Goal: Transaction & Acquisition: Book appointment/travel/reservation

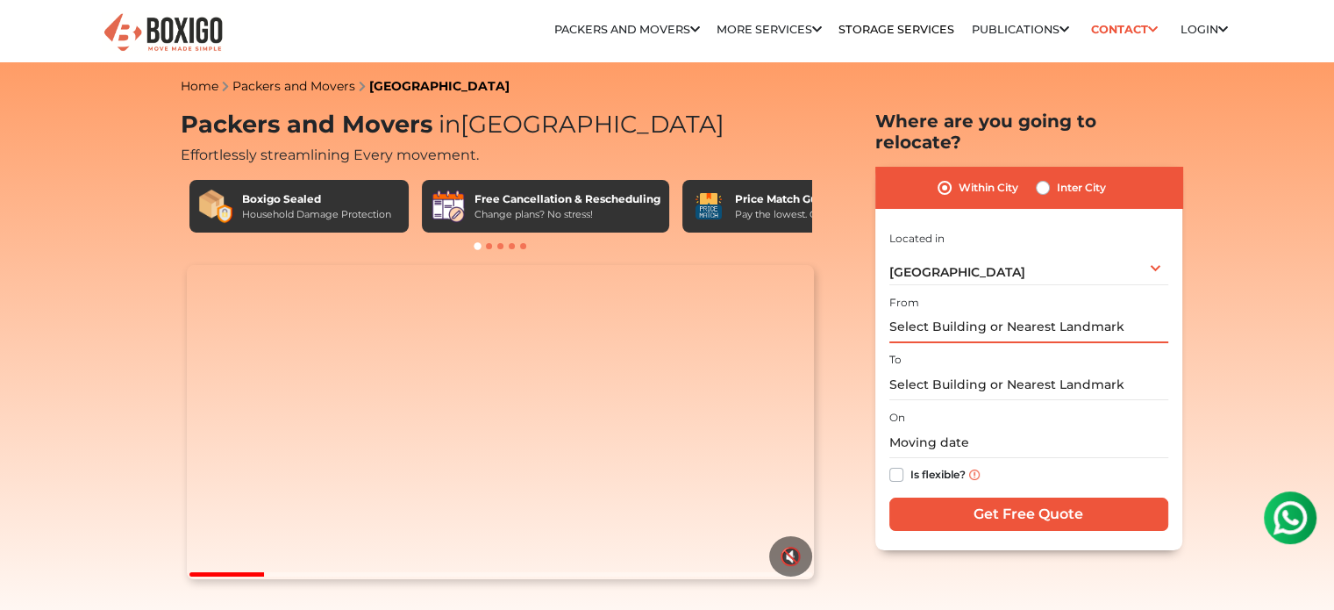
click at [1009, 312] on input "text" at bounding box center [1028, 327] width 279 height 31
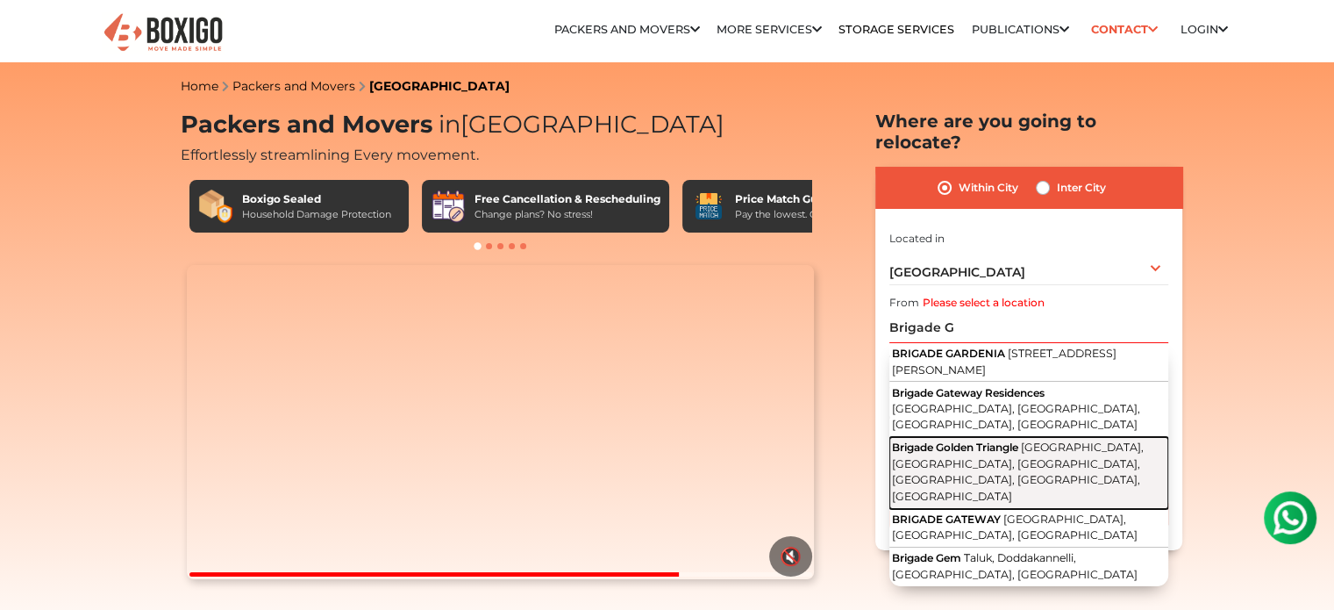
click at [984, 440] on span "[GEOGRAPHIC_DATA], [GEOGRAPHIC_DATA], [GEOGRAPHIC_DATA], [GEOGRAPHIC_DATA], [GE…" at bounding box center [1018, 471] width 252 height 62
type input "Brigade Golden Triangle, Huskur Village, Bidarahalli Hobli, Kattamnallur, Sanna…"
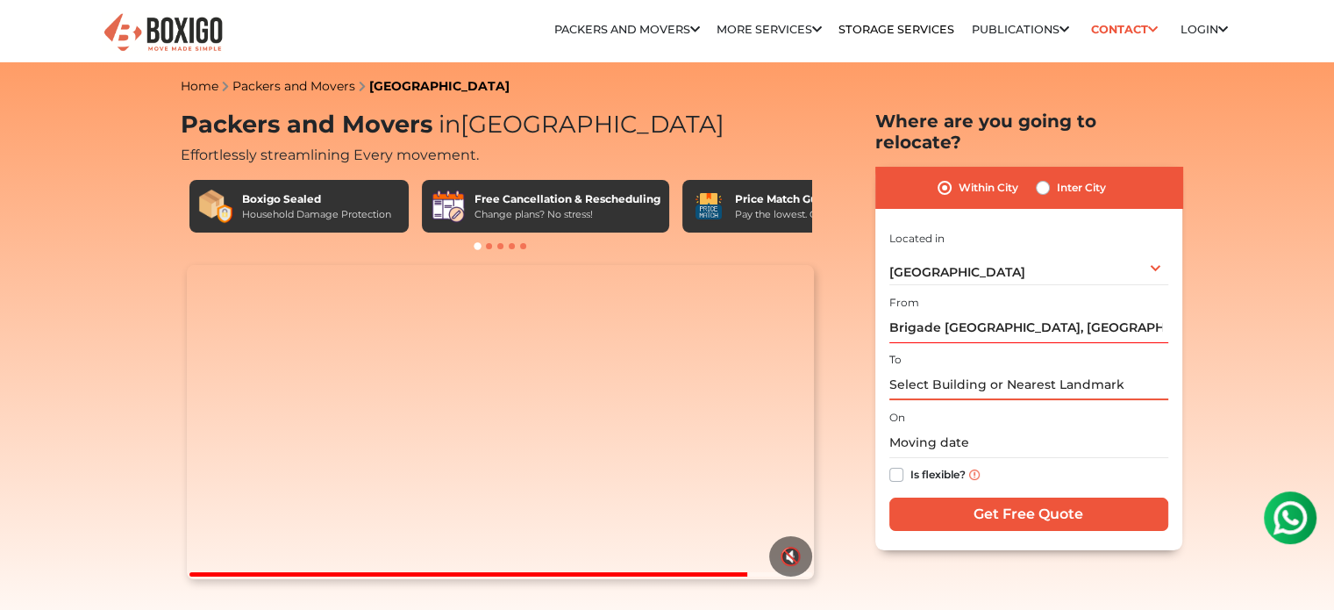
click at [948, 374] on input "text" at bounding box center [1028, 384] width 279 height 31
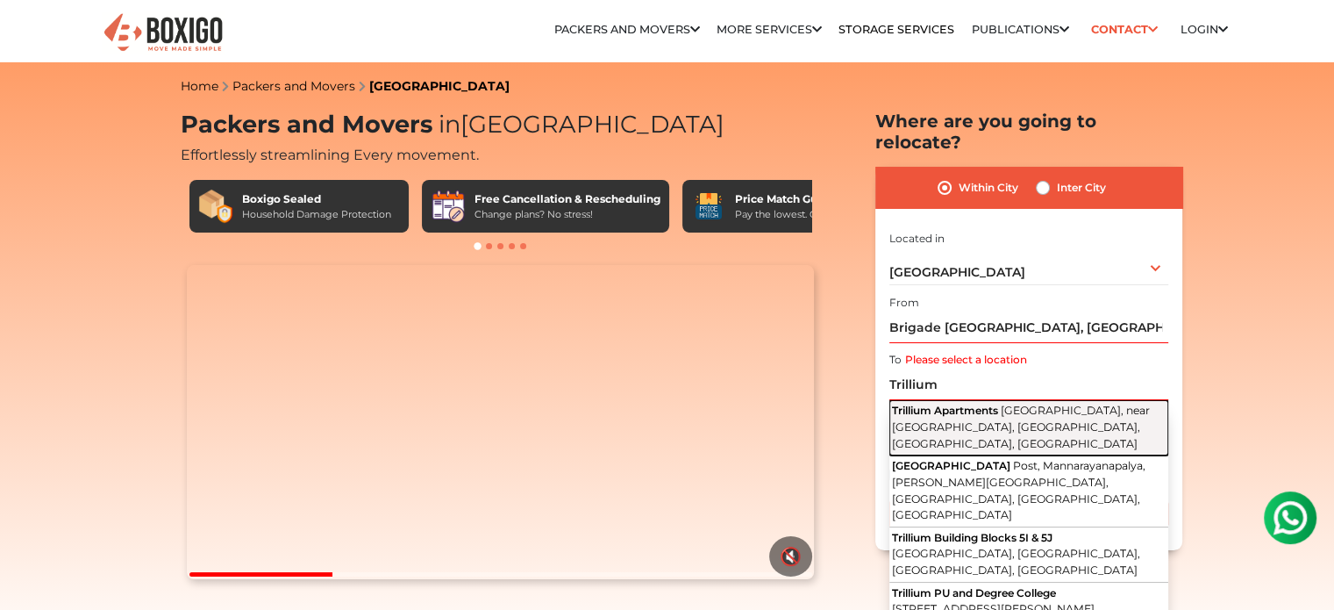
click at [965, 403] on span "Trillium Apartments" at bounding box center [945, 409] width 106 height 13
type input "Trillium Apartments, [GEOGRAPHIC_DATA], near [GEOGRAPHIC_DATA], [GEOGRAPHIC_DAT…"
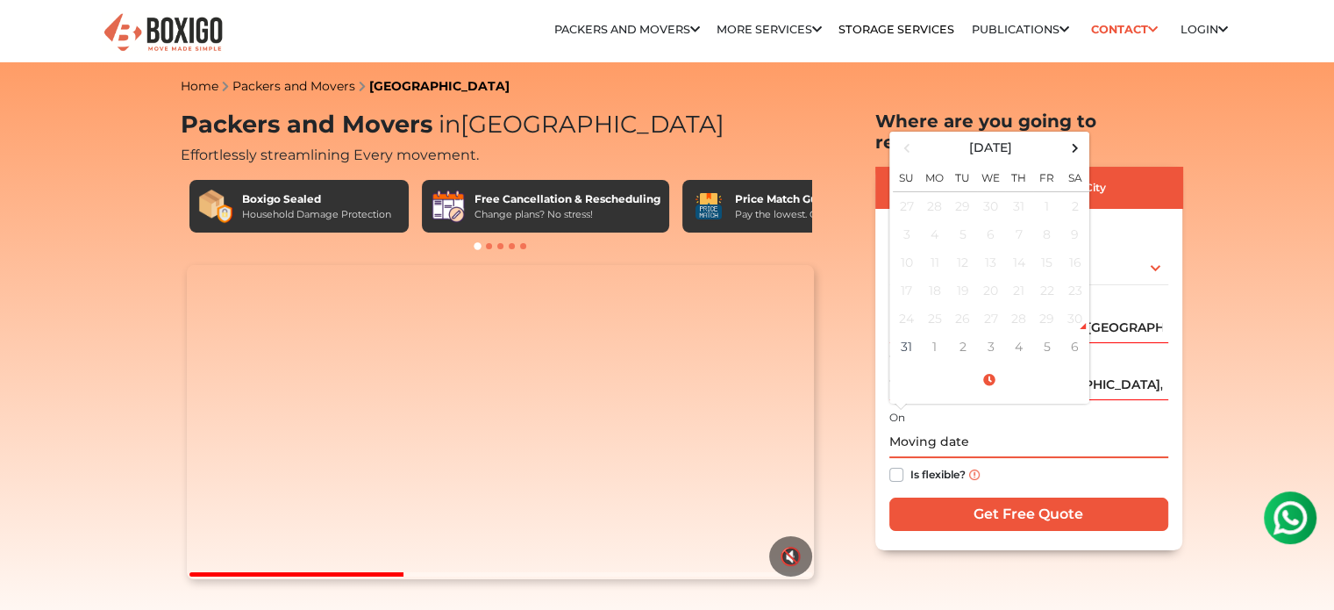
click at [963, 427] on input "text" at bounding box center [1028, 442] width 279 height 31
click at [1072, 136] on span at bounding box center [1075, 148] width 24 height 24
click at [1067, 220] on td "13" at bounding box center [1075, 234] width 28 height 28
type input "09/13/2025 12:00 AM"
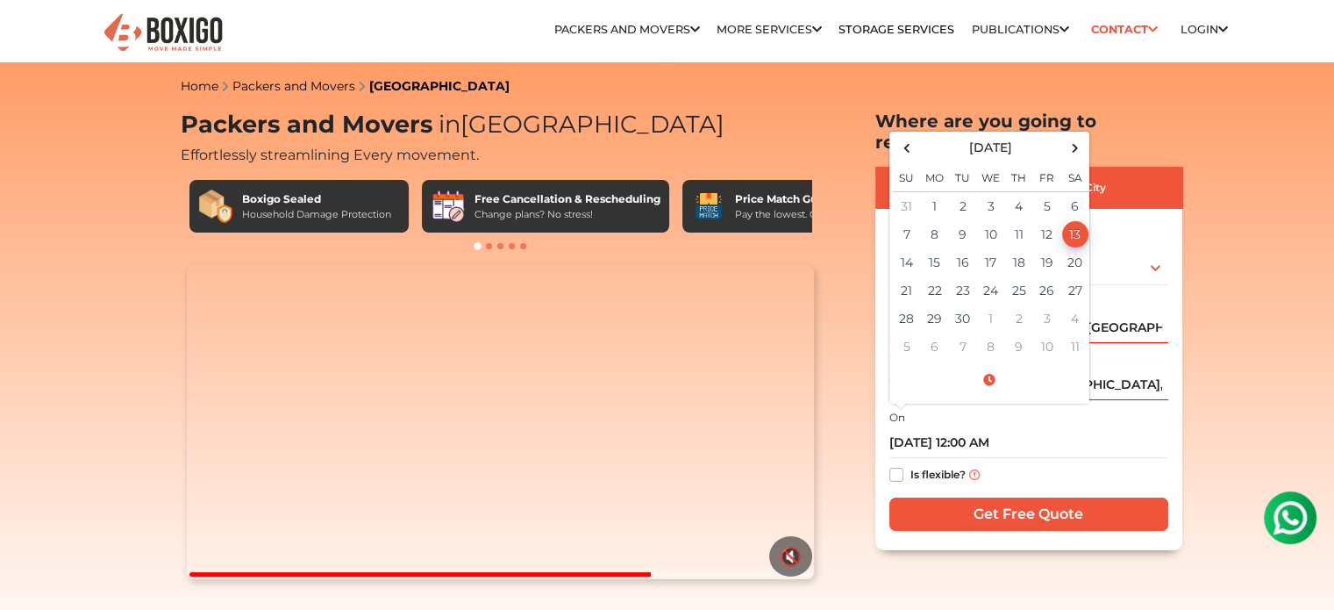
click at [1071, 458] on div "Is flexible?" at bounding box center [1028, 475] width 279 height 34
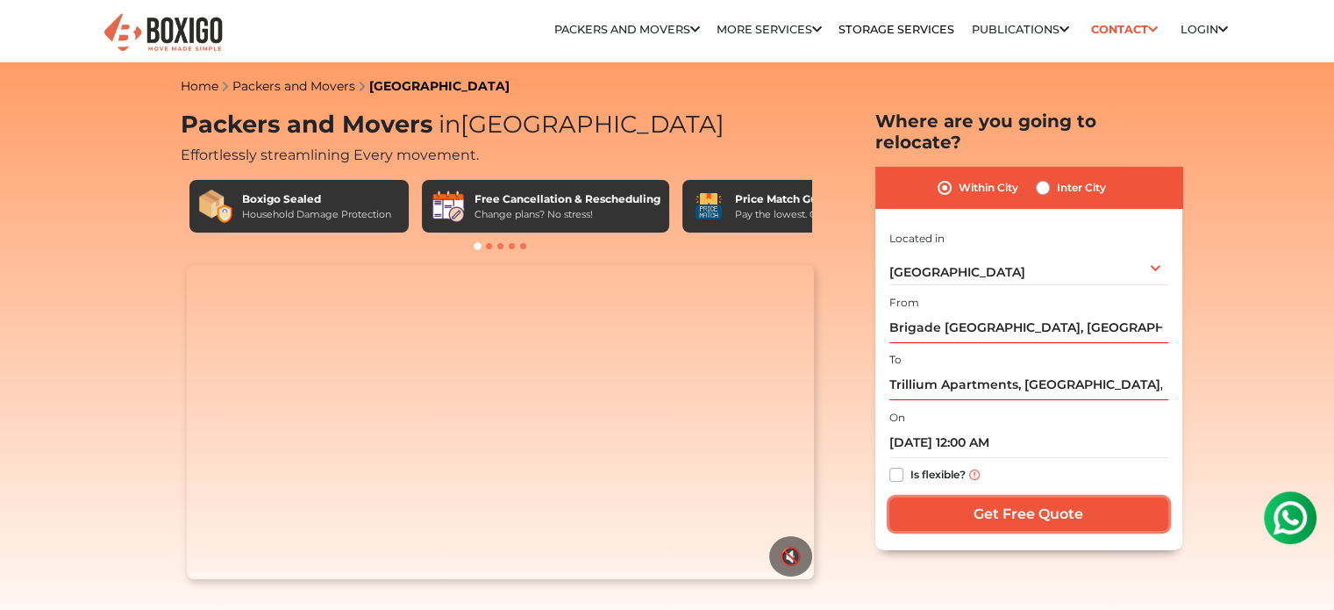
click at [1056, 497] on input "Get Free Quote" at bounding box center [1028, 513] width 279 height 33
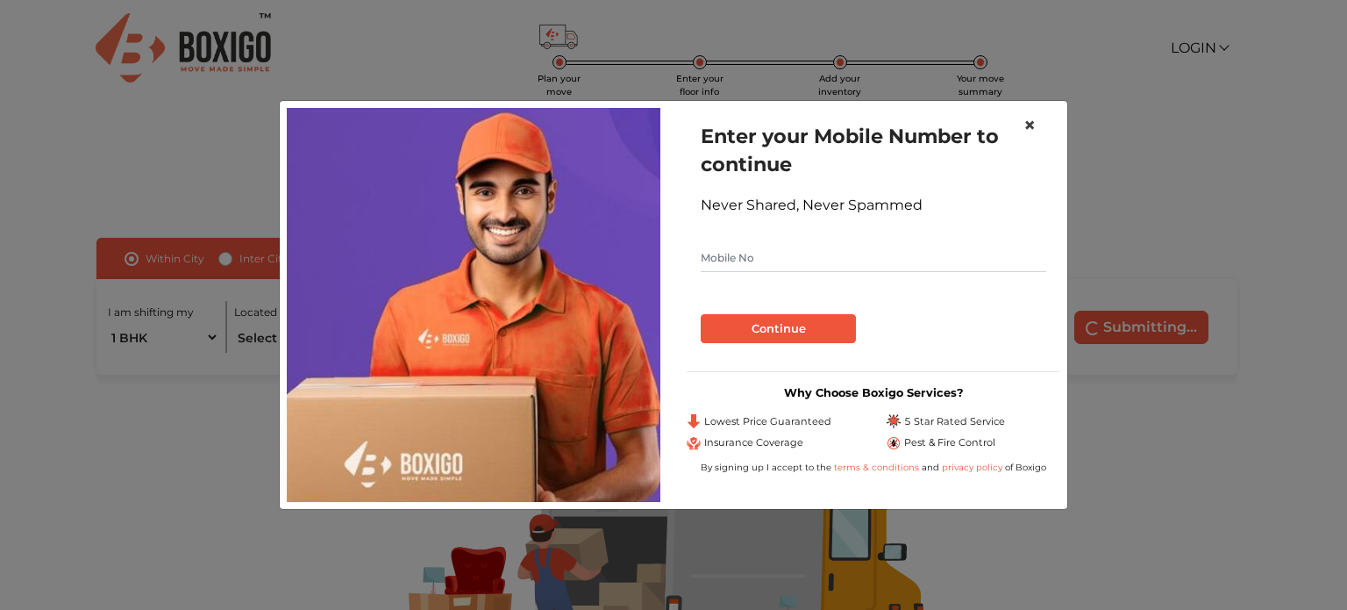
click at [1028, 127] on span "×" at bounding box center [1029, 124] width 12 height 25
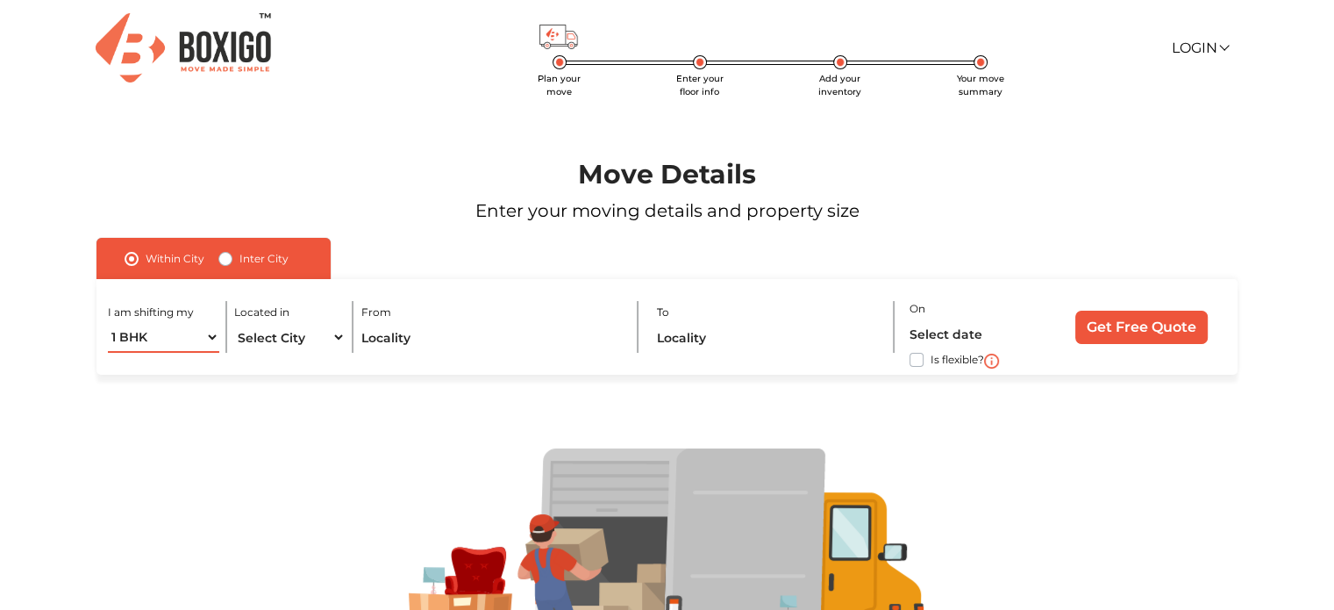
click at [210, 337] on select "1 BHK 2 BHK 3 BHK 3 + BHK FEW ITEMS" at bounding box center [163, 337] width 111 height 31
select select "2 BHK"
click at [108, 323] on select "1 BHK 2 BHK 3 BHK 3 + BHK FEW ITEMS" at bounding box center [163, 337] width 111 height 31
click at [260, 339] on select "Select City [GEOGRAPHIC_DATA] [GEOGRAPHIC_DATA] [GEOGRAPHIC_DATA] [GEOGRAPHIC_D…" at bounding box center [289, 337] width 111 height 31
select select "[GEOGRAPHIC_DATA]"
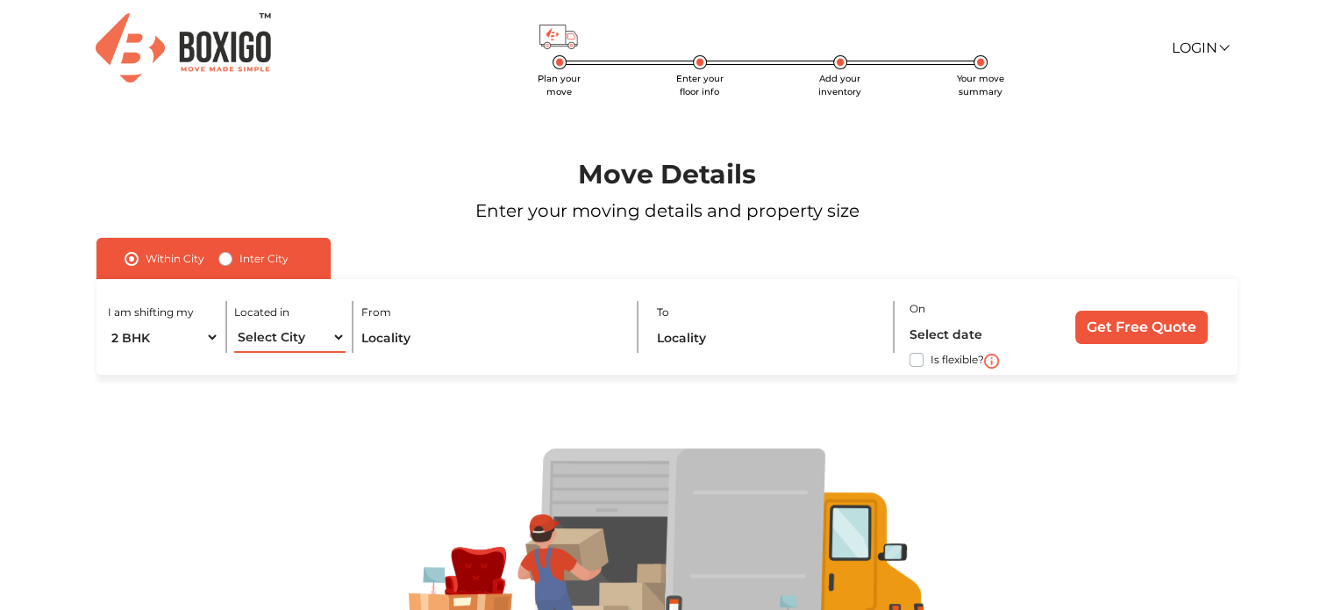
click at [234, 323] on select "Select City [GEOGRAPHIC_DATA] [GEOGRAPHIC_DATA] [GEOGRAPHIC_DATA] [GEOGRAPHIC_D…" at bounding box center [289, 337] width 111 height 31
click at [419, 350] on input "text" at bounding box center [491, 337] width 261 height 31
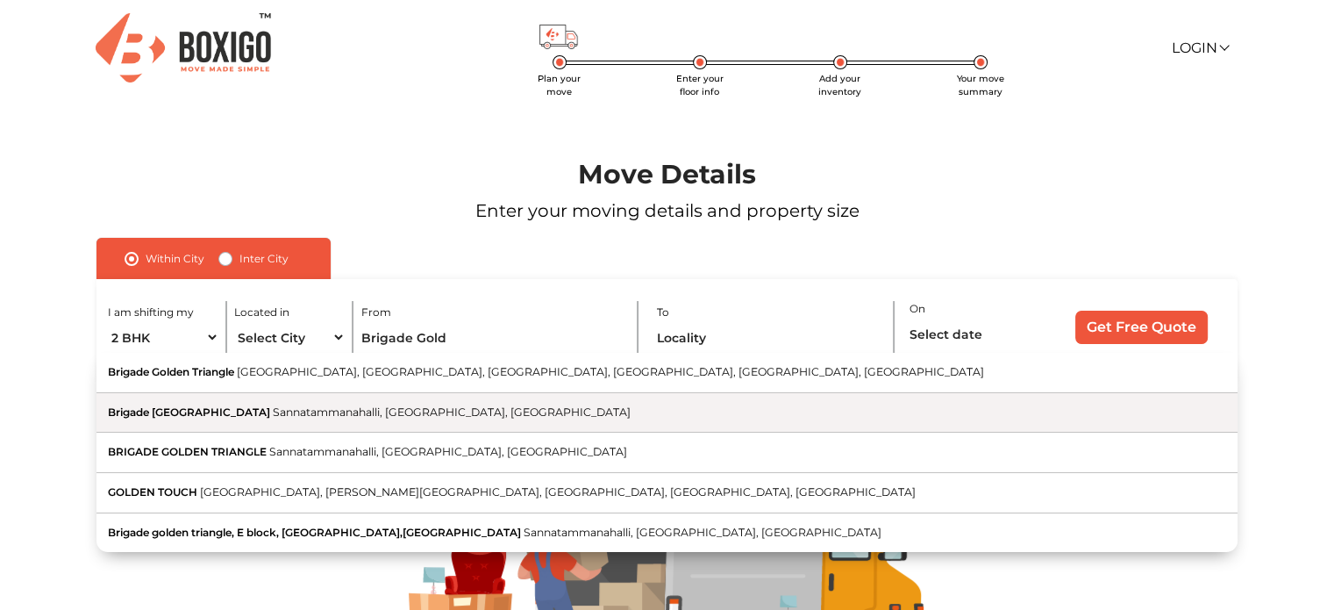
click at [368, 404] on button "Brigade [GEOGRAPHIC_DATA] Sannatammanahalli, [GEOGRAPHIC_DATA], [GEOGRAPHIC_DAT…" at bounding box center [666, 413] width 1141 height 40
type input "Brigade [GEOGRAPHIC_DATA], Sannatammanahalli, [GEOGRAPHIC_DATA], [GEOGRAPHIC_DA…"
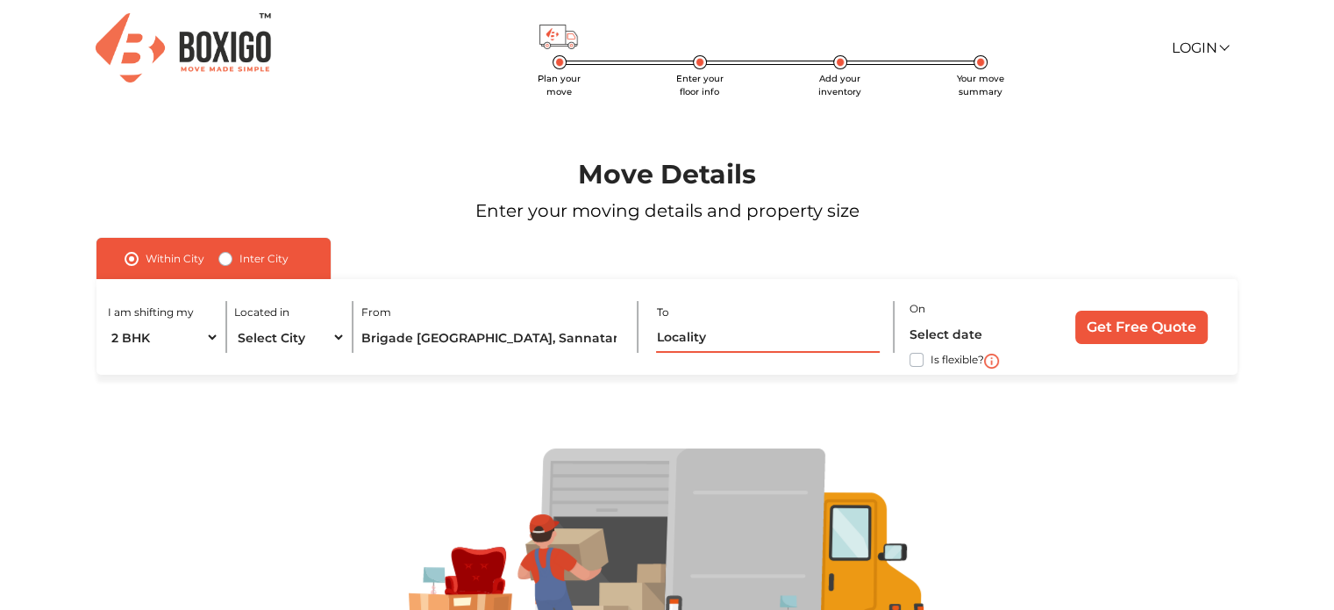
click at [752, 341] on input "text" at bounding box center [768, 337] width 224 height 31
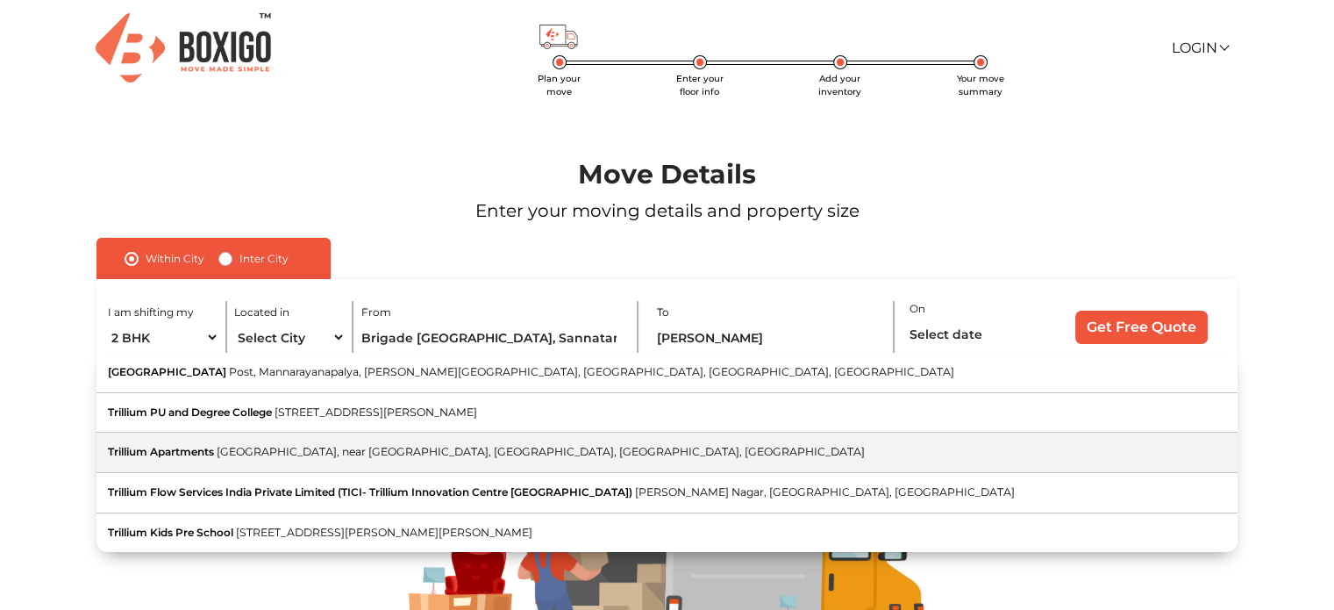
click at [381, 450] on span "[GEOGRAPHIC_DATA], near [GEOGRAPHIC_DATA], [GEOGRAPHIC_DATA], [GEOGRAPHIC_DATA]…" at bounding box center [541, 451] width 648 height 13
type input "Trillium Apartments, [GEOGRAPHIC_DATA], near [GEOGRAPHIC_DATA], [GEOGRAPHIC_DAT…"
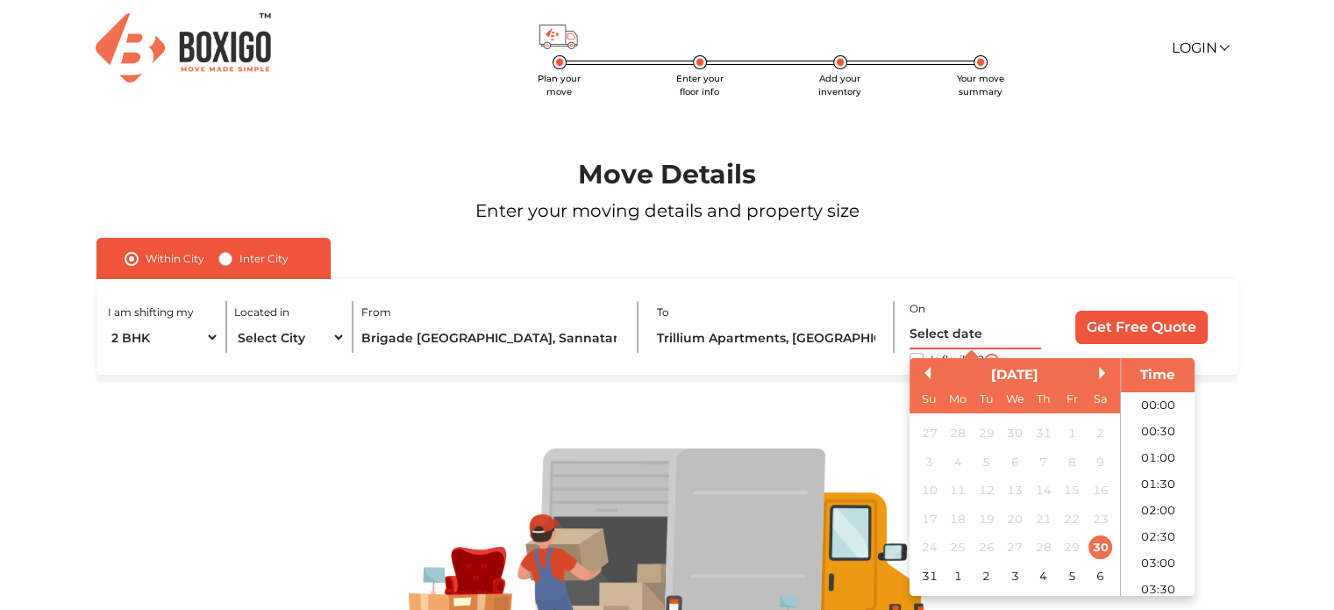
click at [934, 339] on input "text" at bounding box center [975, 333] width 132 height 31
click at [1102, 372] on button "Next Month" at bounding box center [1105, 373] width 12 height 12
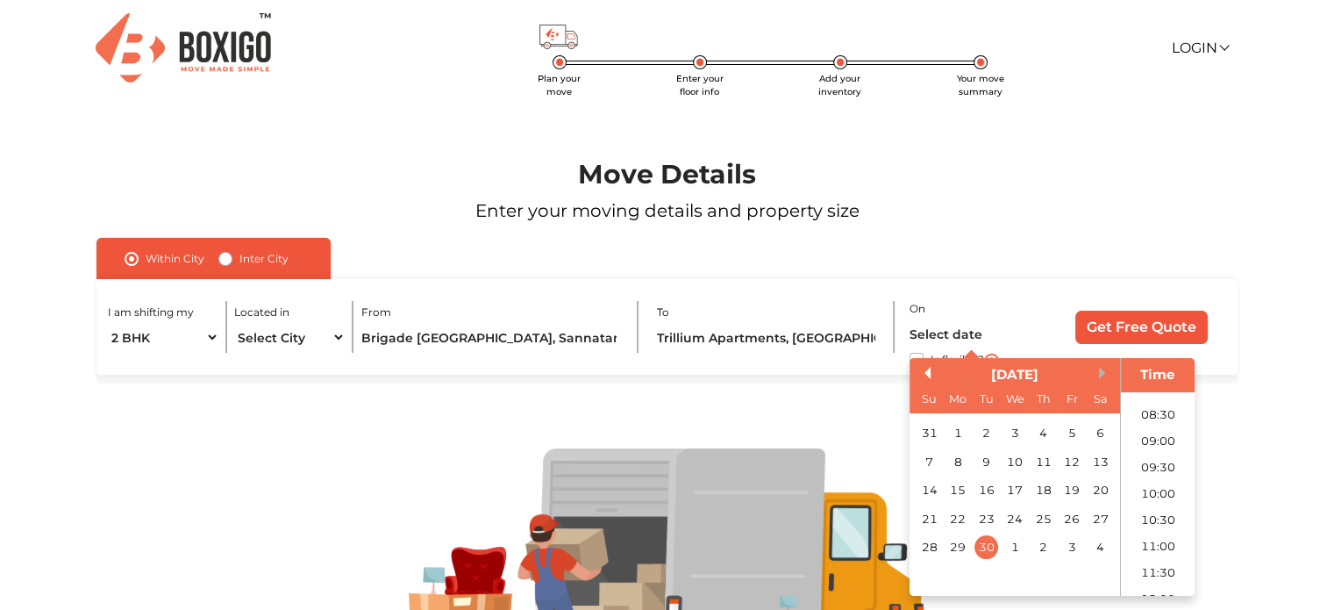
click at [1101, 374] on button "Next Month" at bounding box center [1105, 373] width 12 height 12
click at [929, 374] on button "Previous Month" at bounding box center [924, 373] width 12 height 12
click at [1093, 463] on div "13" at bounding box center [1100, 462] width 24 height 24
type input "[DATE] 12:00 AM"
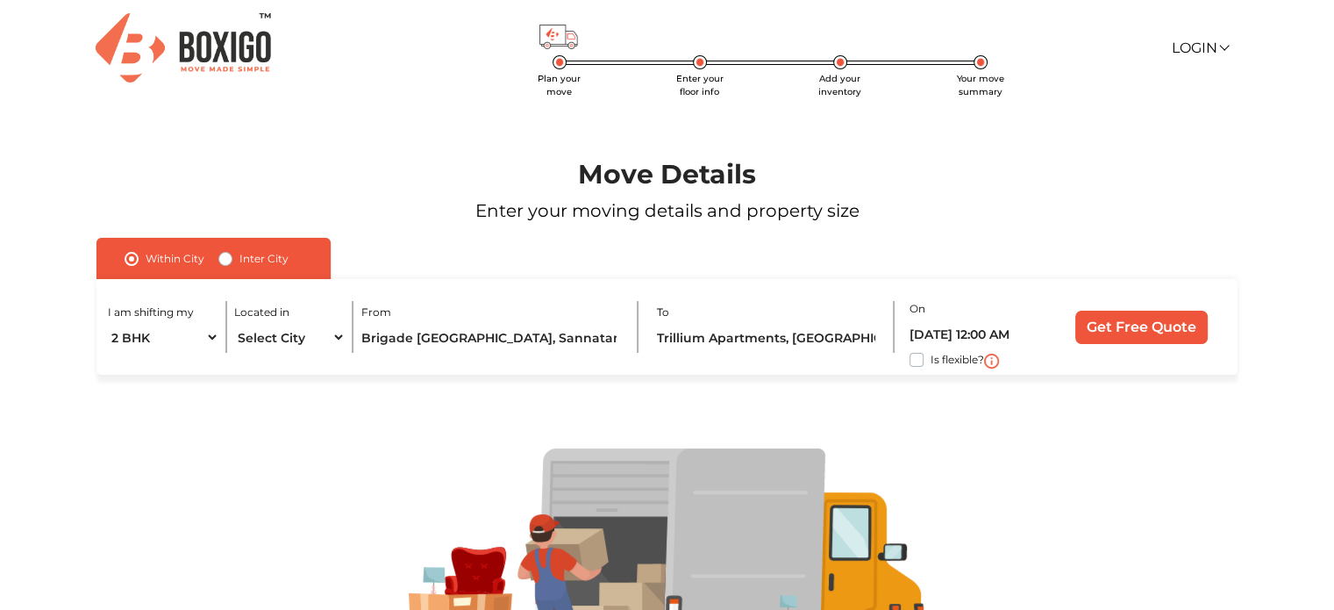
click at [1144, 256] on div "Within City Inter City I am shifting my 1 BHK 2 BHK 3 BHK 3 + BHK FEW ITEMS Loc…" at bounding box center [666, 306] width 1141 height 137
click at [1130, 322] on input "Get Free Quote" at bounding box center [1141, 326] width 132 height 33
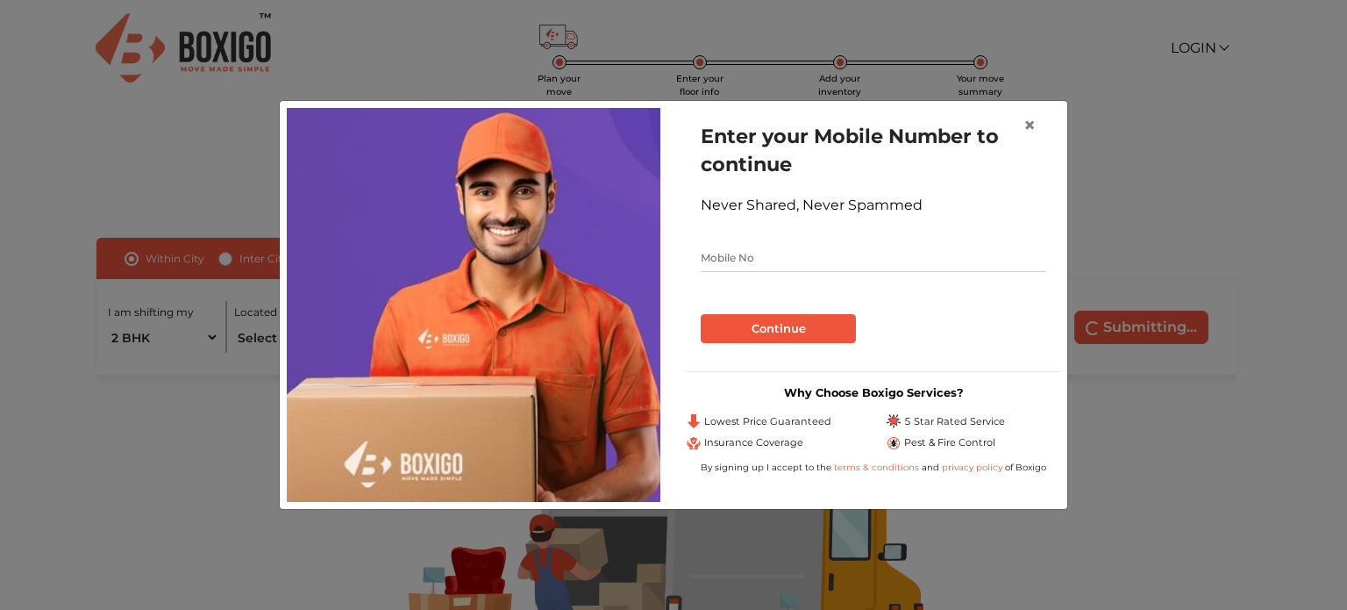
click at [831, 260] on input "text" at bounding box center [874, 258] width 346 height 28
type input "7349042070"
click at [831, 331] on button "Continue" at bounding box center [778, 329] width 155 height 30
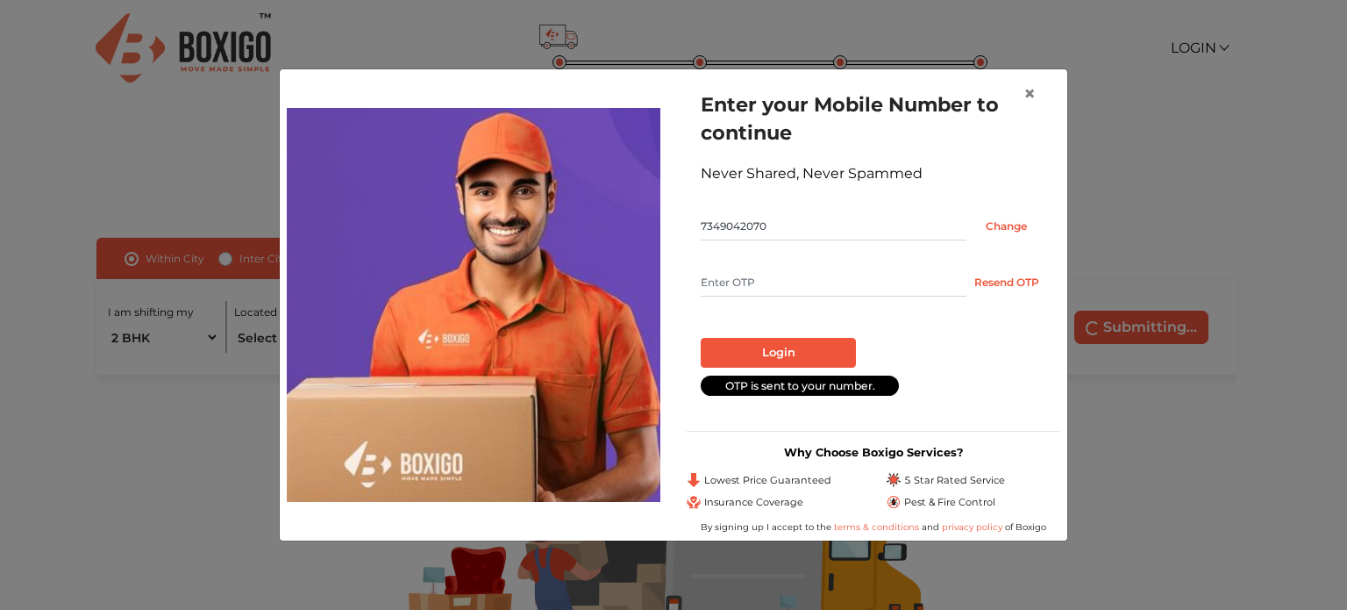
click at [909, 126] on h1 "Enter your Mobile Number to continue" at bounding box center [874, 118] width 346 height 56
click at [796, 282] on input "text" at bounding box center [834, 282] width 266 height 28
type input "8928"
click at [807, 354] on button "Login" at bounding box center [778, 353] width 155 height 30
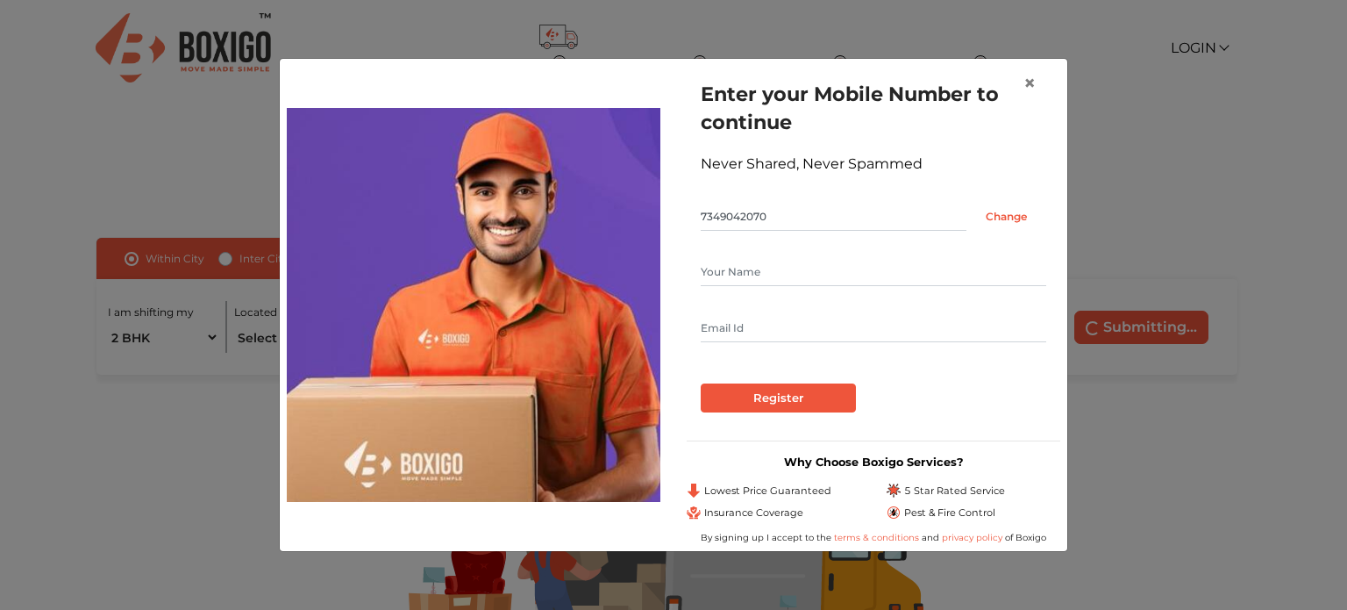
click at [858, 275] on input "text" at bounding box center [874, 272] width 346 height 28
type input "[PERSON_NAME]"
type input "[EMAIL_ADDRESS][DOMAIN_NAME]"
drag, startPoint x: 860, startPoint y: 329, endPoint x: 635, endPoint y: 321, distance: 225.5
click at [635, 321] on div "Enter your Mobile Number to continue Never Shared, Never Spammed 7349042070 Cha…" at bounding box center [674, 304] width 800 height 477
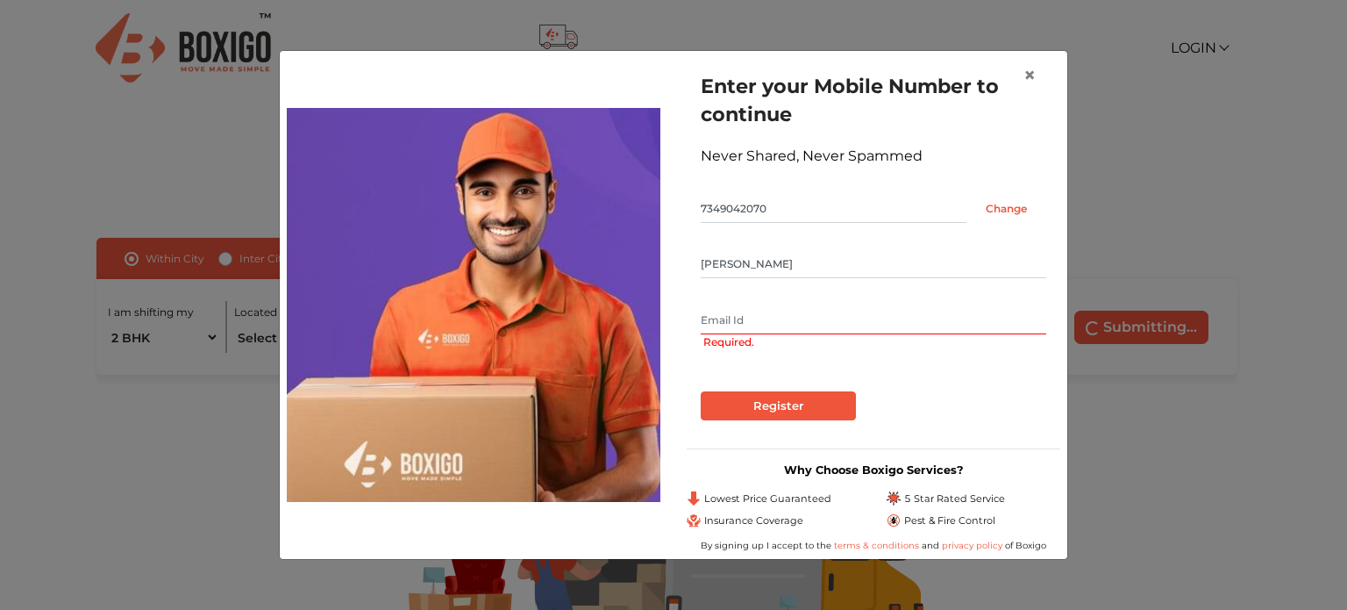
click at [980, 382] on div at bounding box center [874, 384] width 346 height 14
click at [788, 319] on input "text" at bounding box center [874, 320] width 346 height 28
type input "[EMAIL_ADDRESS][DOMAIN_NAME]"
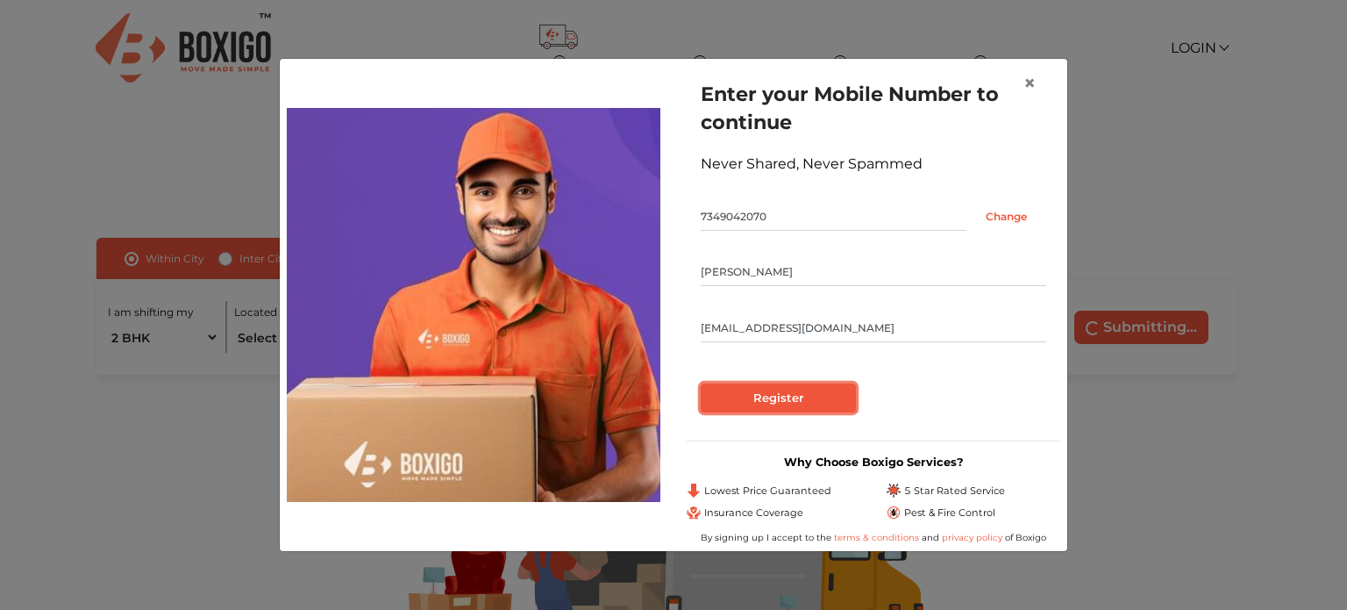
click at [808, 400] on input "Register" at bounding box center [778, 398] width 155 height 30
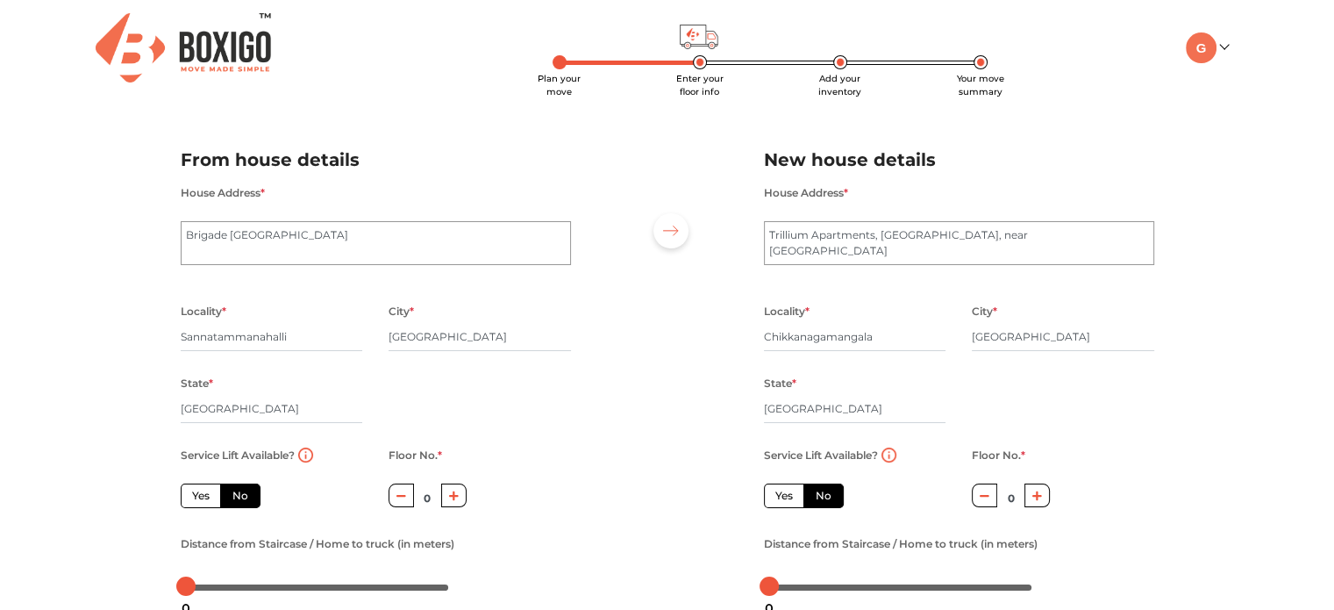
drag, startPoint x: 775, startPoint y: 491, endPoint x: 757, endPoint y: 492, distance: 18.4
click at [775, 492] on label "Yes" at bounding box center [784, 495] width 40 height 25
click at [775, 492] on input "Yes" at bounding box center [780, 493] width 11 height 11
radio input "true"
radio input "false"
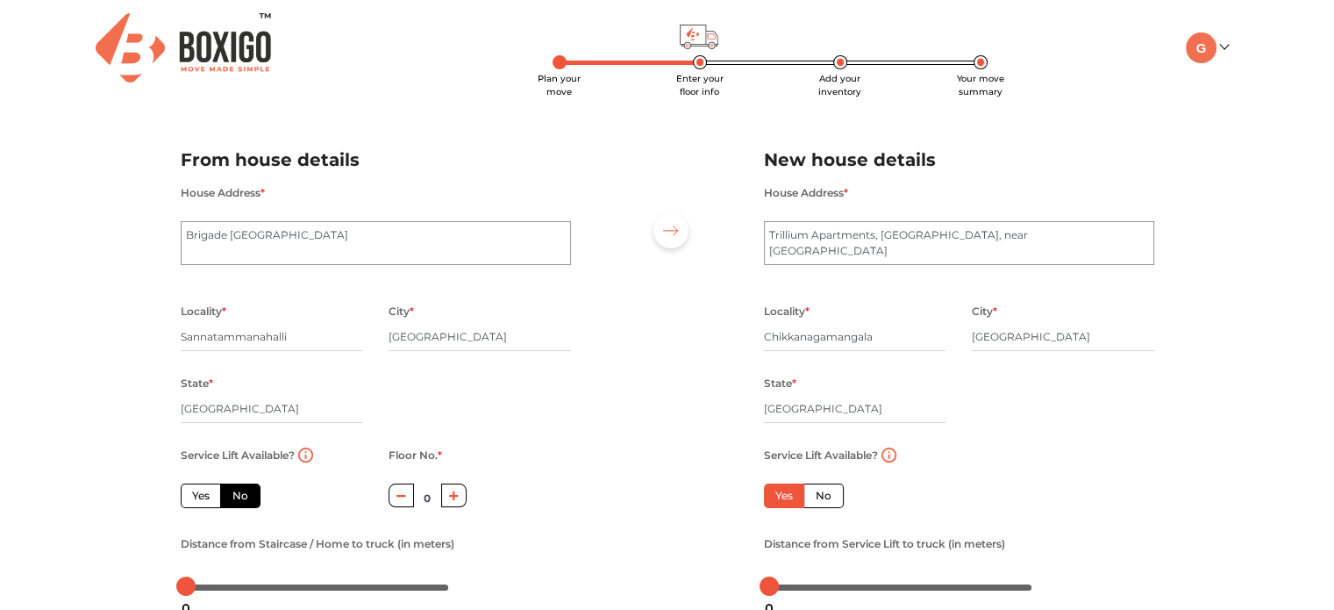
click at [196, 499] on label "Yes" at bounding box center [201, 495] width 40 height 25
click at [196, 499] on input "Yes" at bounding box center [197, 493] width 11 height 11
radio input "true"
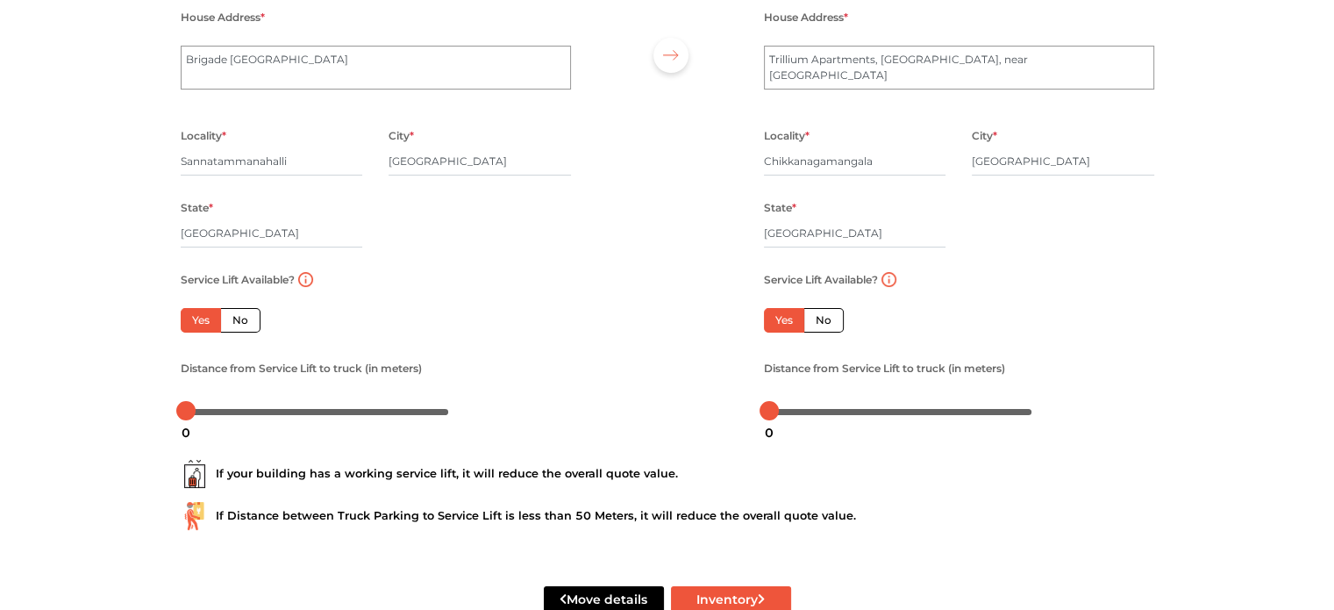
scroll to position [224, 0]
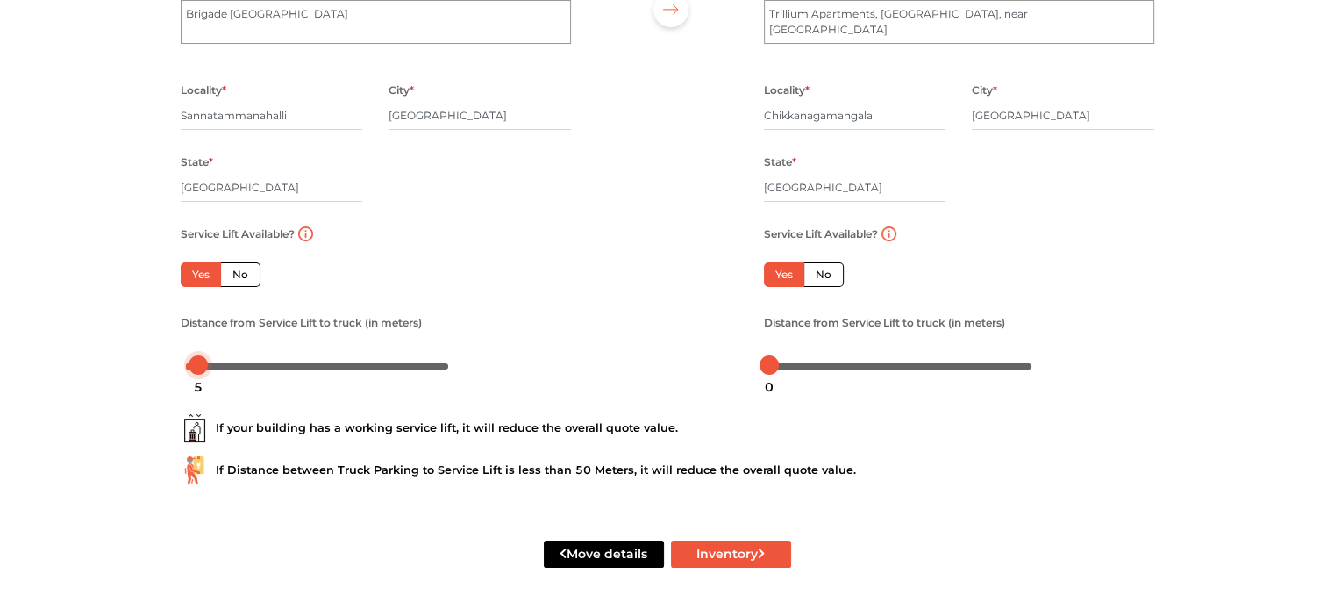
drag, startPoint x: 187, startPoint y: 367, endPoint x: 200, endPoint y: 367, distance: 13.2
click at [200, 367] on div at bounding box center [198, 364] width 19 height 19
drag, startPoint x: 768, startPoint y: 364, endPoint x: 758, endPoint y: 360, distance: 11.1
click at [758, 360] on div "Distance from Service Lift to truck (in meters)" at bounding box center [959, 345] width 417 height 68
